Goal: Check status: Check status

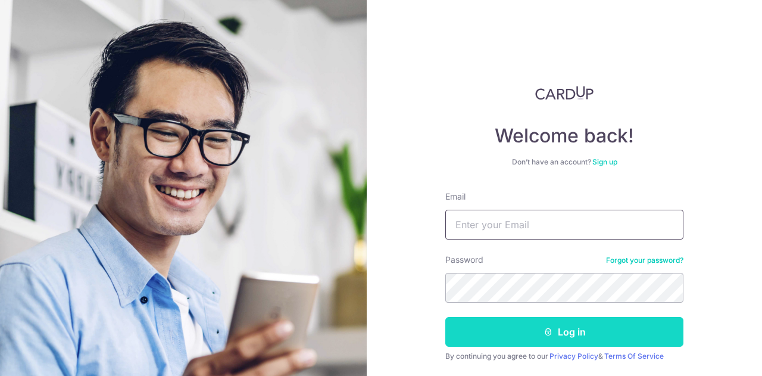
type input "[EMAIL_ADDRESS][DOMAIN_NAME]"
click at [519, 333] on button "Log in" at bounding box center [564, 332] width 238 height 30
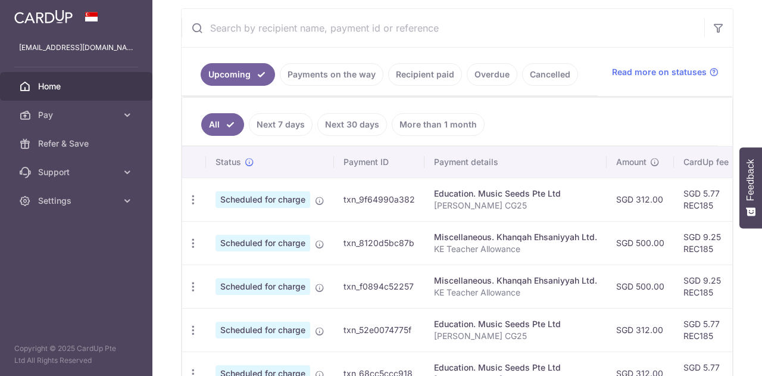
scroll to position [223, 0]
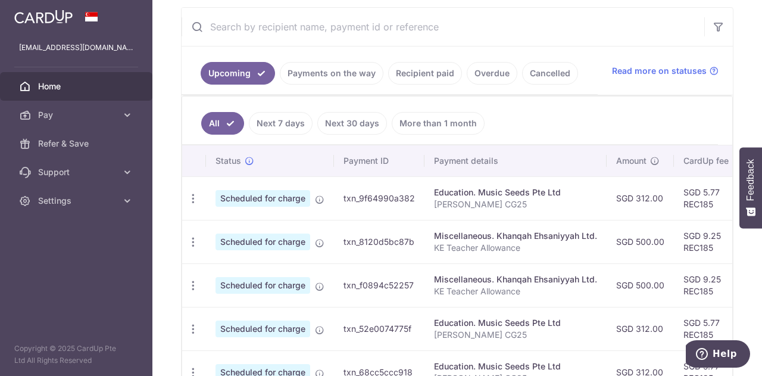
click at [410, 84] on ul "Upcoming Payments on the way Recipient paid Overdue Cancelled" at bounding box center [390, 70] width 416 height 48
click at [405, 73] on link "Recipient paid" at bounding box center [425, 73] width 74 height 23
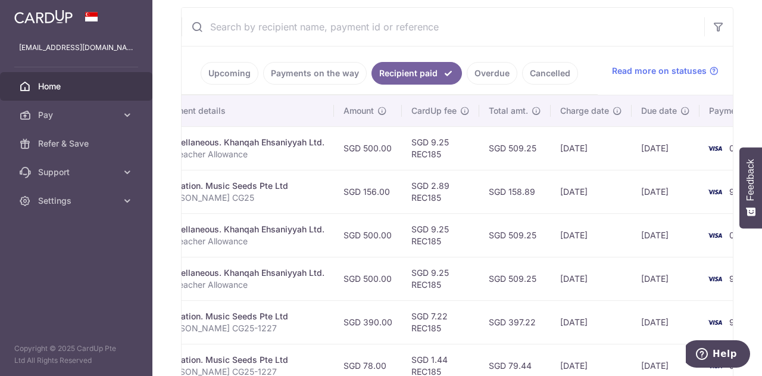
scroll to position [0, 300]
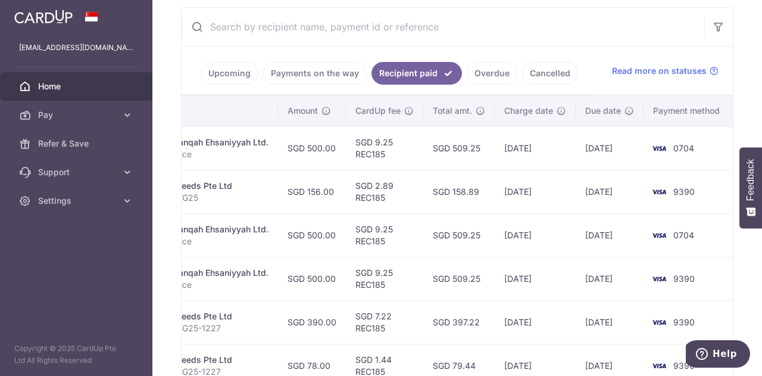
drag, startPoint x: 586, startPoint y: 151, endPoint x: 632, endPoint y: 149, distance: 45.8
click at [632, 149] on td "[DATE]" at bounding box center [610, 147] width 68 height 43
drag, startPoint x: 521, startPoint y: 147, endPoint x: 554, endPoint y: 148, distance: 32.1
click at [554, 148] on td "[DATE]" at bounding box center [535, 147] width 81 height 43
drag, startPoint x: 577, startPoint y: 150, endPoint x: 633, endPoint y: 148, distance: 55.4
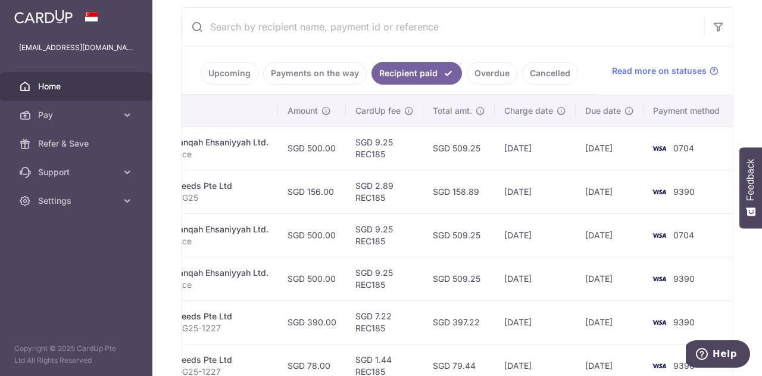
click at [633, 148] on td "[DATE]" at bounding box center [610, 147] width 68 height 43
